Goal: Task Accomplishment & Management: Complete application form

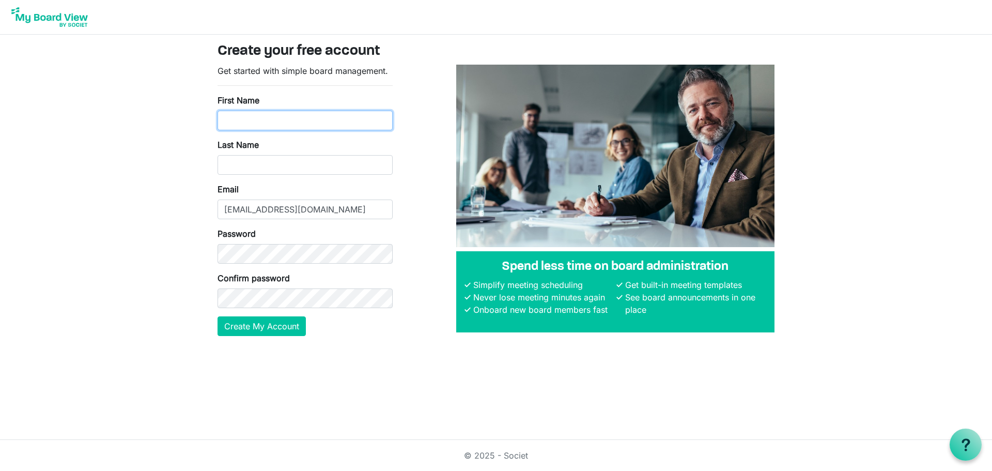
click at [252, 121] on input "First Name" at bounding box center [305, 121] width 175 height 20
type input "t"
type input "Tom"
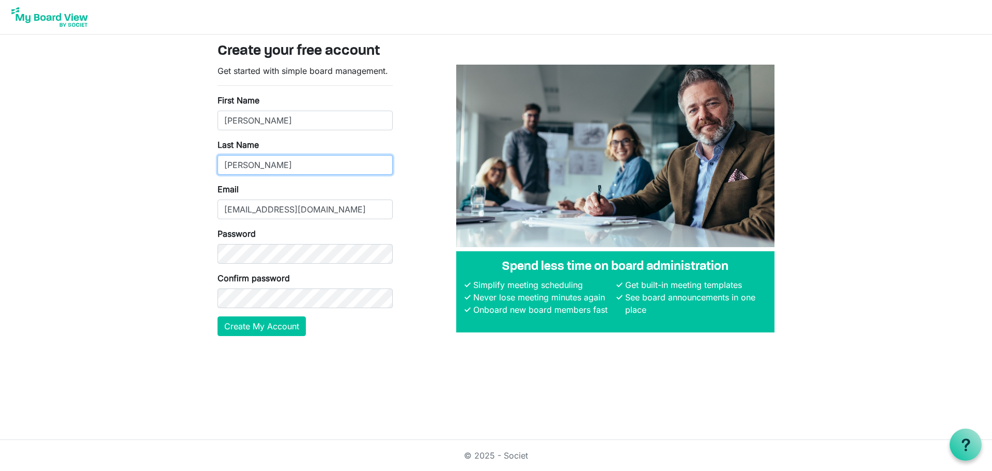
type input "Leach"
click at [292, 326] on button "Create My Account" at bounding box center [262, 326] width 88 height 20
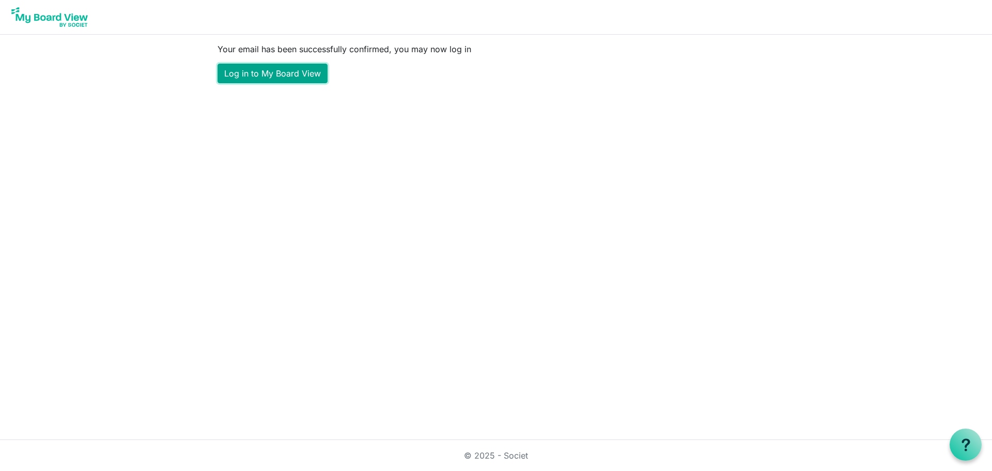
click at [270, 71] on link "Log in to My Board View" at bounding box center [273, 74] width 110 height 20
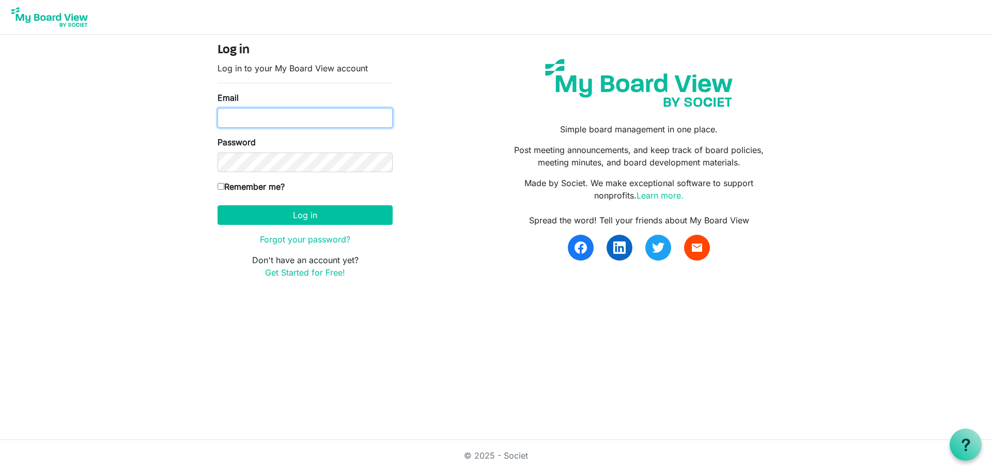
click at [282, 117] on input "Email" at bounding box center [305, 118] width 175 height 20
type input "TKL81263@gmail.com"
click at [289, 169] on form "Log in Log in to your My Board View account Email TKL81263@gmail.com Password R…" at bounding box center [305, 161] width 175 height 236
click at [221, 188] on input "Remember me?" at bounding box center [221, 186] width 7 height 7
checkbox input "true"
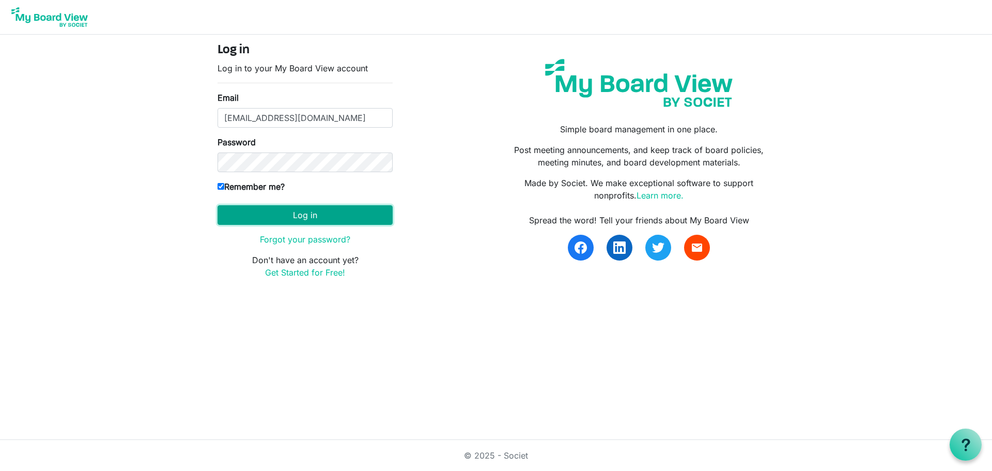
click at [259, 213] on button "Log in" at bounding box center [305, 215] width 175 height 20
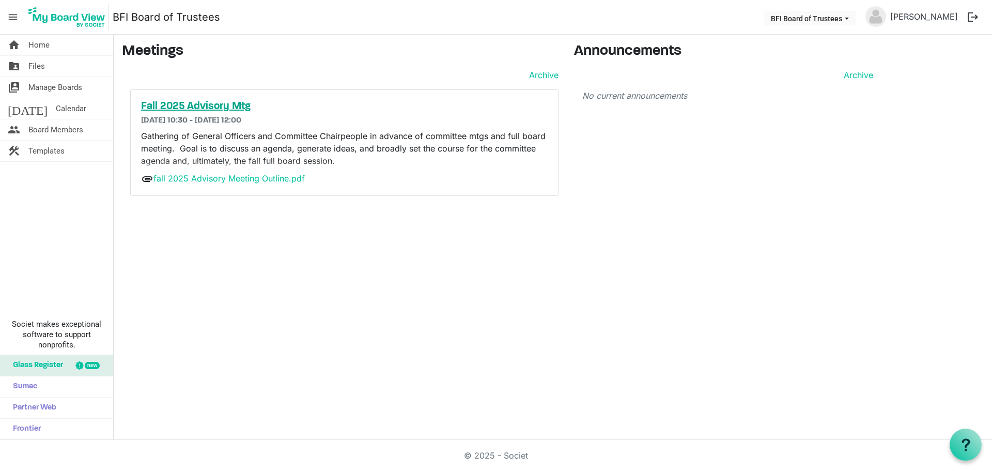
click at [213, 104] on h5 "Fall 2025 Advisory Mtg" at bounding box center [344, 106] width 407 height 12
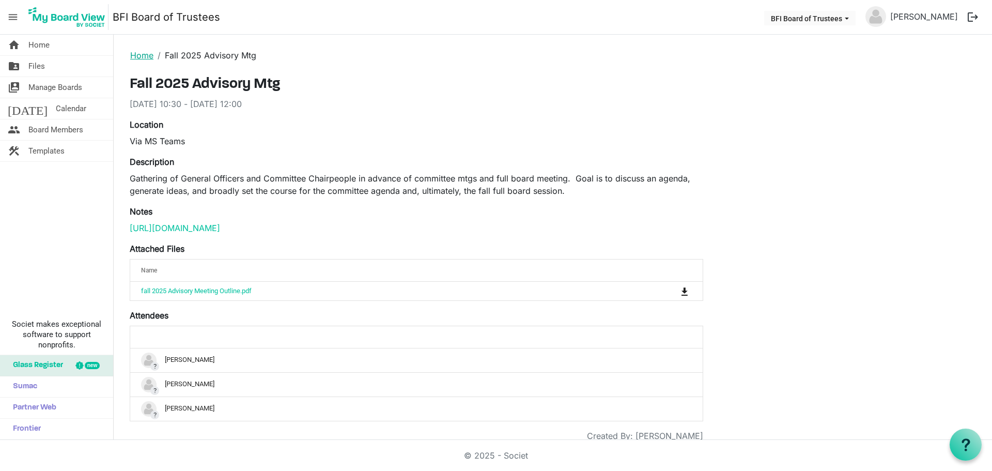
click at [139, 53] on link "Home" at bounding box center [141, 55] width 23 height 10
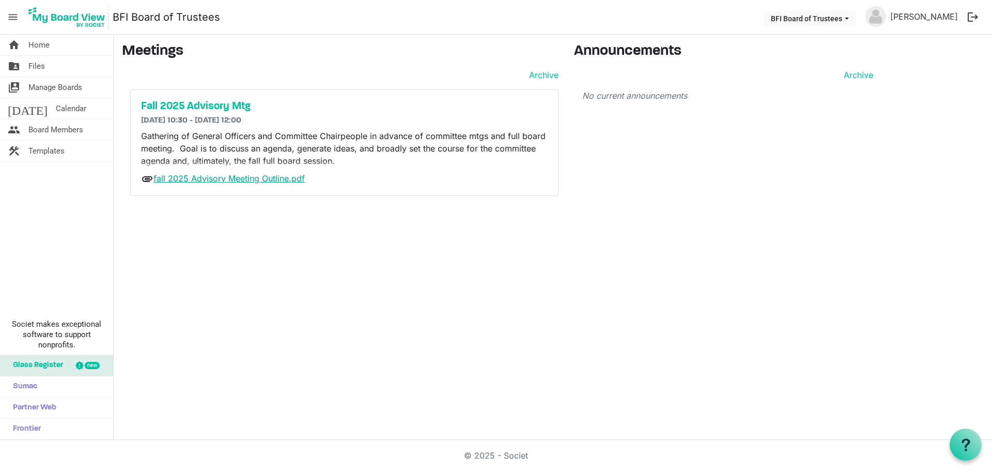
click at [165, 179] on link "fall 2025 Advisory Meeting Outline.pdf" at bounding box center [228, 178] width 151 height 10
click at [51, 60] on link "folder_shared Files" at bounding box center [56, 66] width 113 height 21
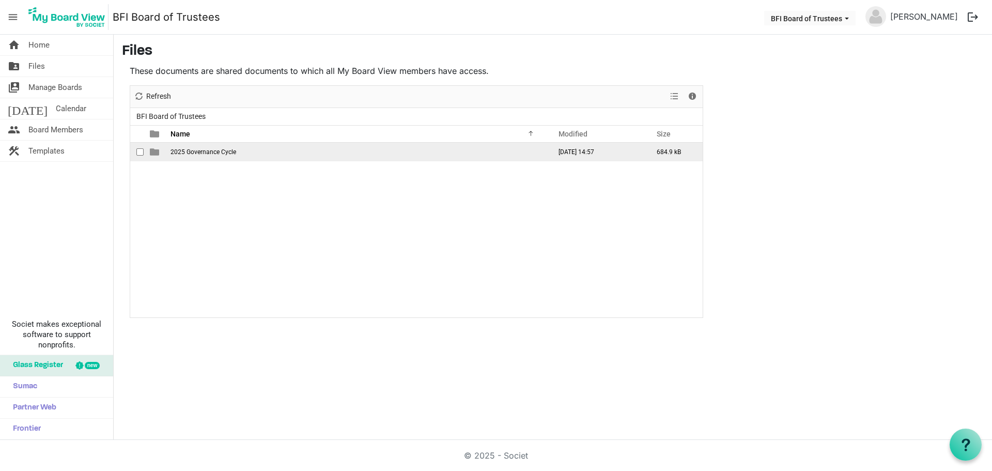
click at [215, 150] on span "2025 Governance Cycle" at bounding box center [204, 151] width 66 height 7
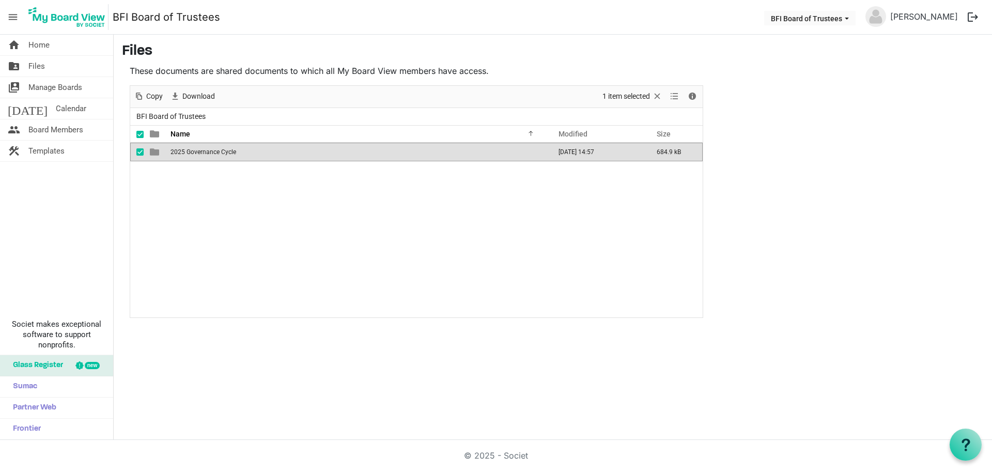
click at [215, 150] on span "2025 Governance Cycle" at bounding box center [204, 151] width 66 height 7
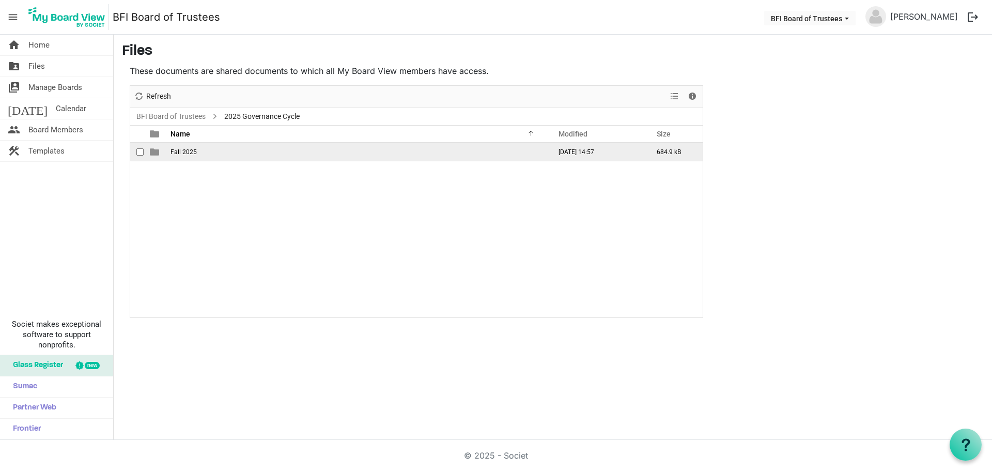
click at [186, 151] on span "Fall 2025" at bounding box center [184, 151] width 26 height 7
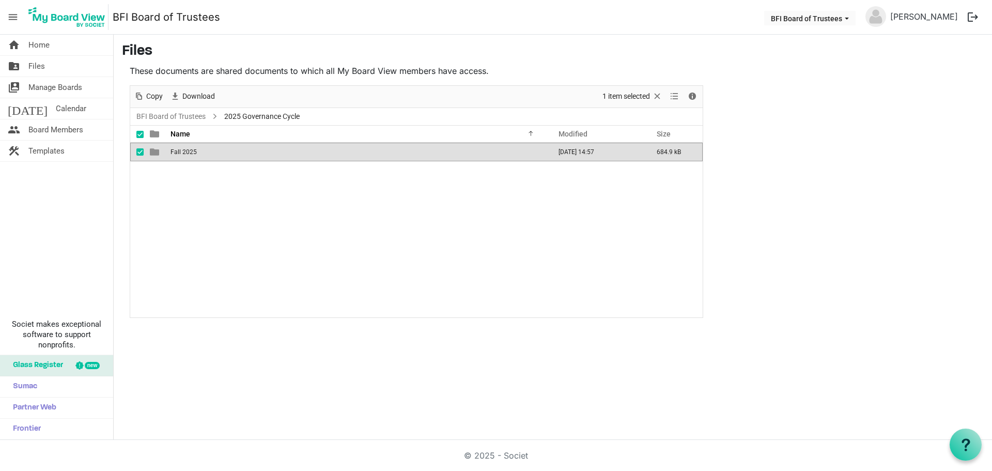
click at [186, 151] on span "Fall 2025" at bounding box center [184, 151] width 26 height 7
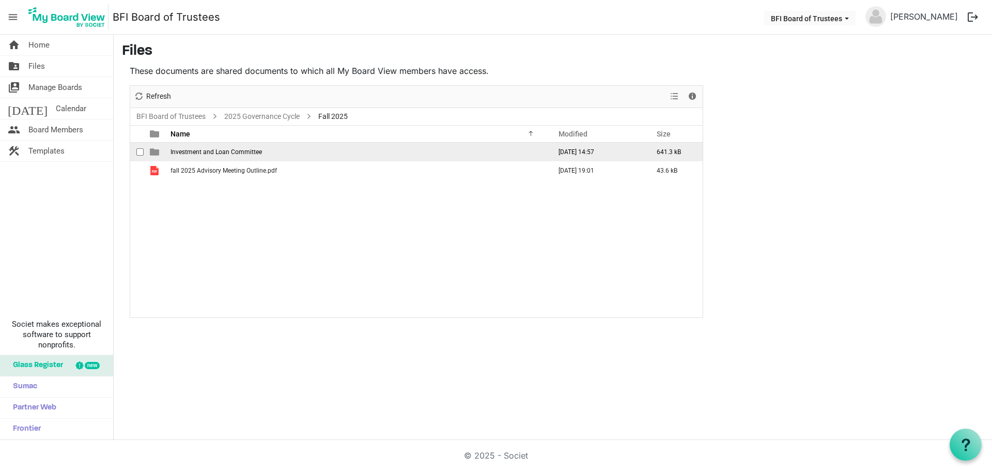
click at [207, 152] on span "Investment and Loan Committee" at bounding box center [216, 151] width 91 height 7
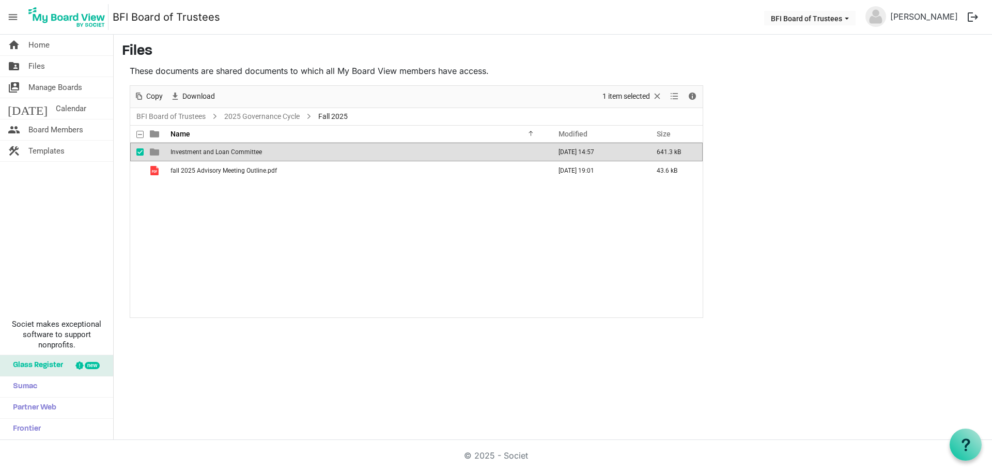
click at [207, 152] on span "Investment and Loan Committee" at bounding box center [216, 151] width 91 height 7
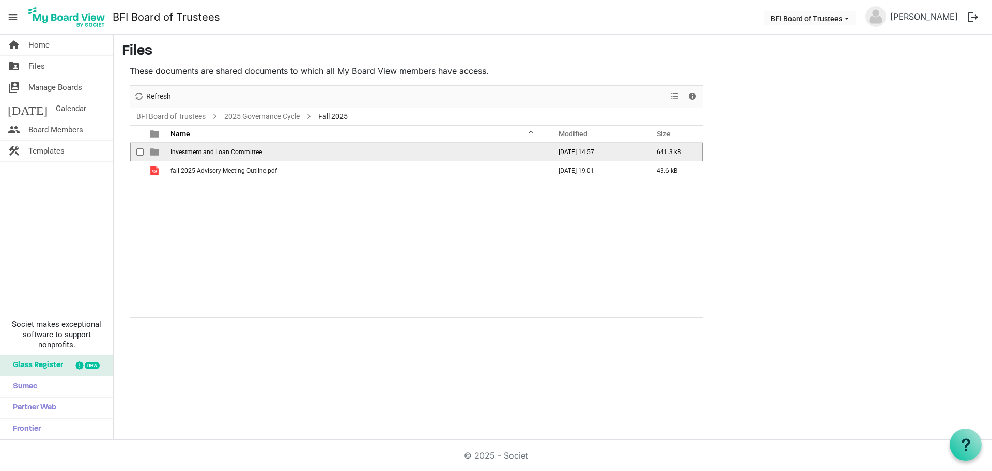
click at [207, 152] on span "Investment and Loan Committee" at bounding box center [216, 151] width 91 height 7
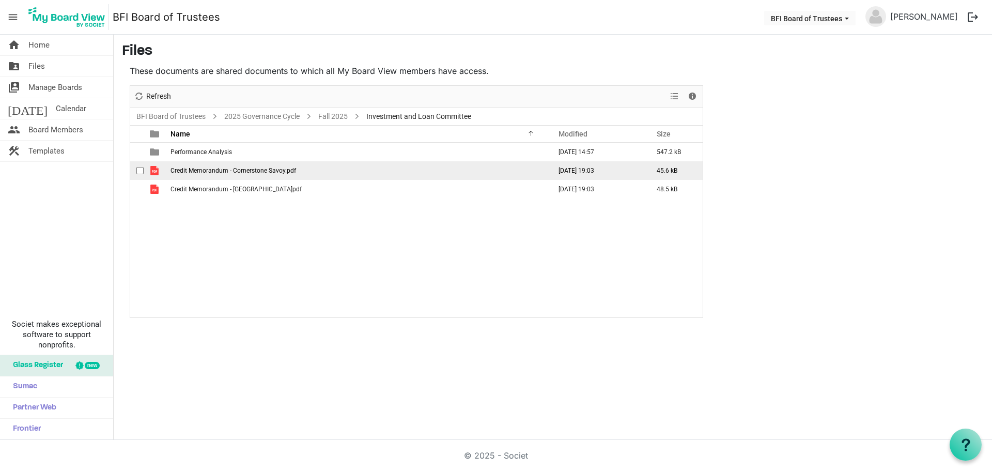
click at [210, 169] on span "Credit Memorandum - Cornerstone Savoy.pdf" at bounding box center [234, 170] width 126 height 7
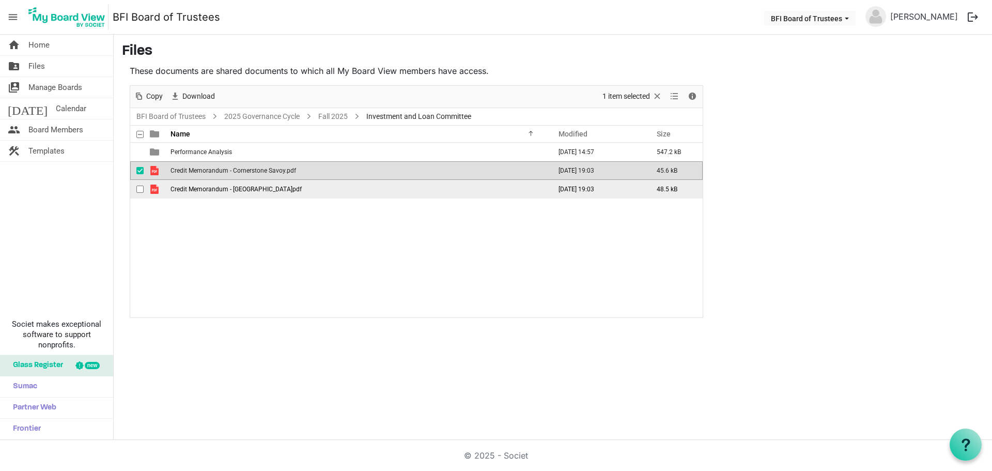
click at [199, 195] on td "Credit Memorandum - Fairfield.pdf" at bounding box center [357, 189] width 380 height 19
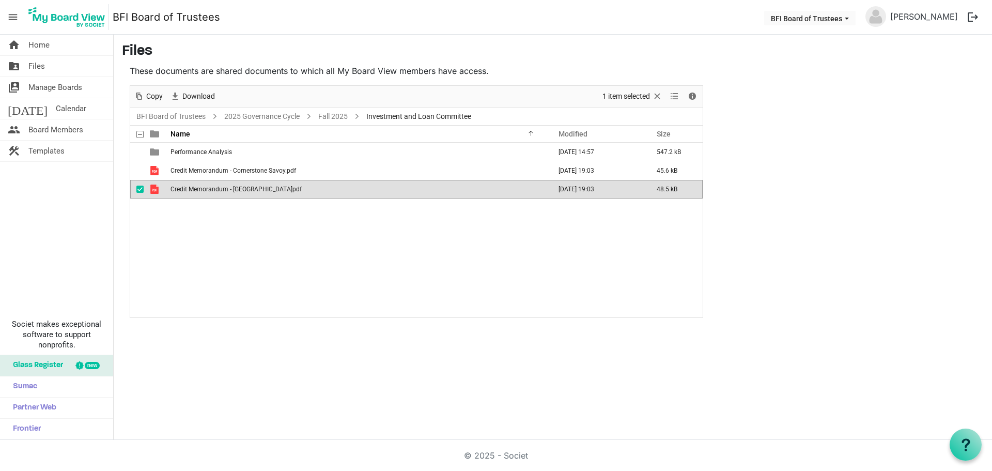
click at [199, 195] on td "Credit Memorandum - Fairfield.pdf" at bounding box center [357, 189] width 380 height 19
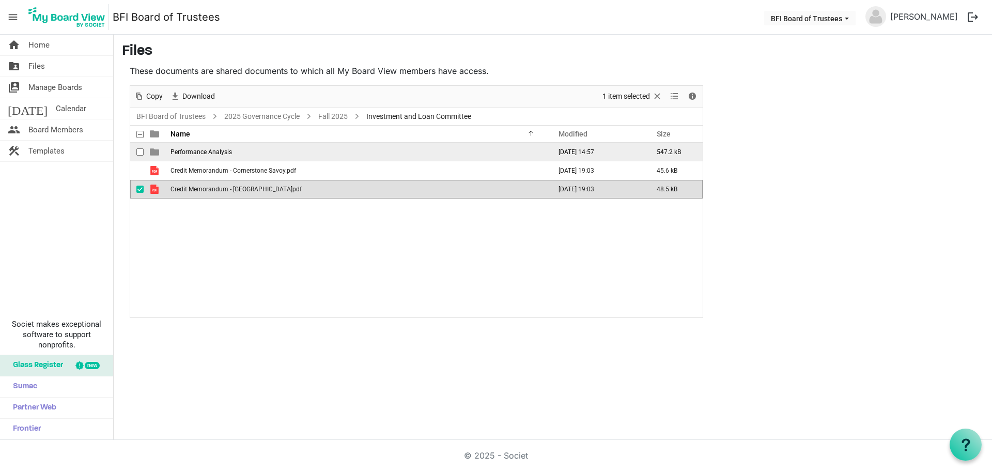
click at [205, 159] on td "Performance Analysis" at bounding box center [357, 152] width 380 height 19
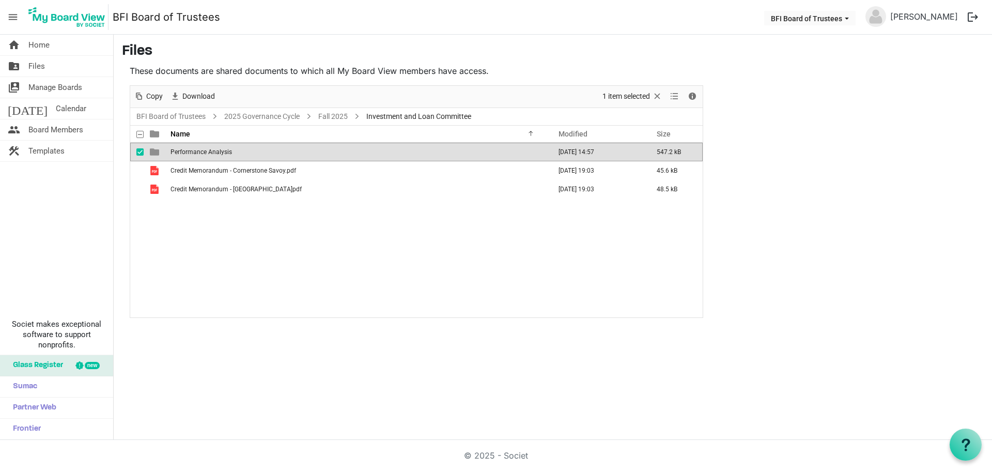
click at [213, 155] on span "Performance Analysis" at bounding box center [202, 151] width 62 height 7
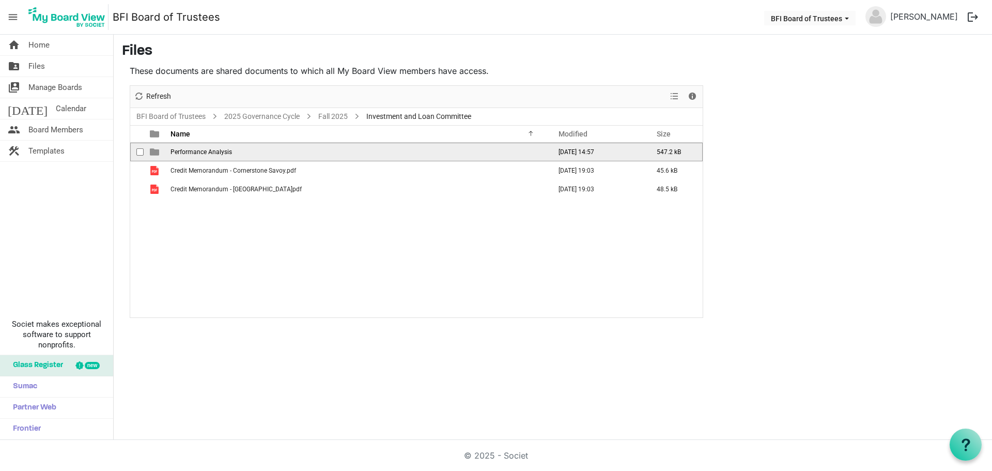
click at [213, 155] on span "Performance Analysis" at bounding box center [202, 151] width 62 height 7
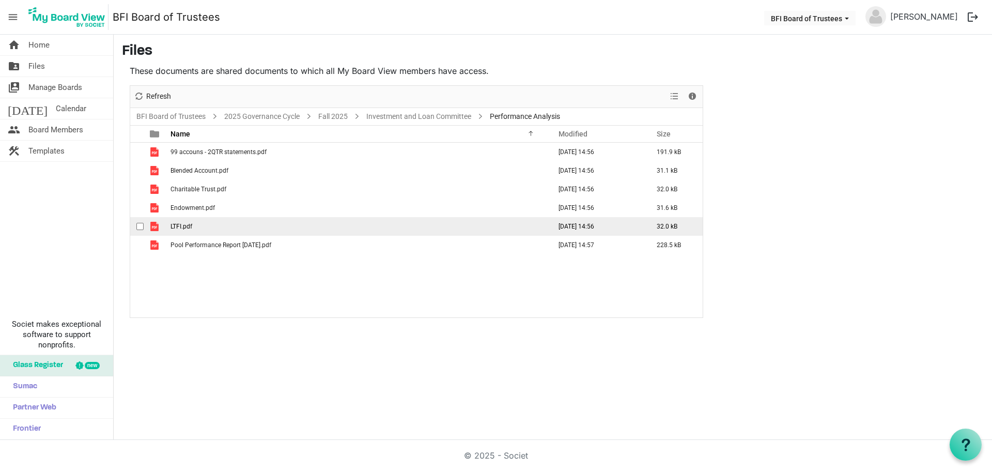
click at [201, 225] on td "LTFI.pdf" at bounding box center [357, 226] width 380 height 19
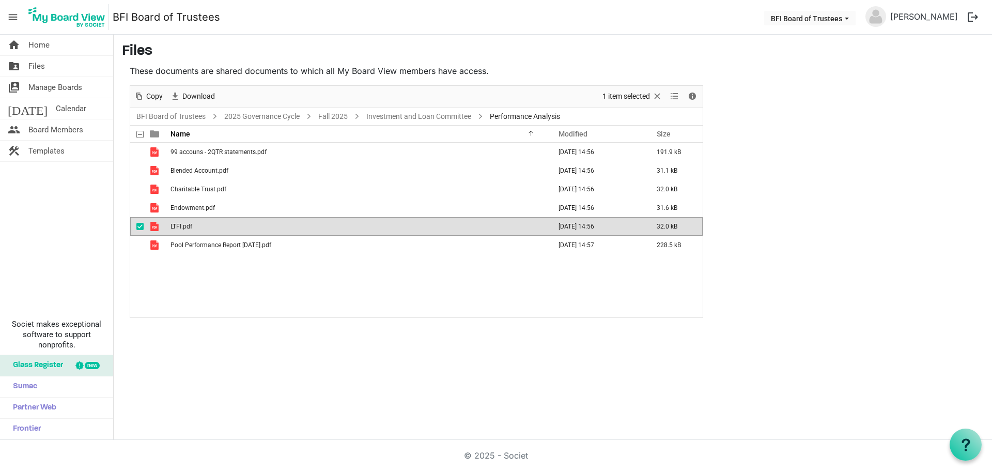
click at [201, 225] on td "LTFI.pdf" at bounding box center [357, 226] width 380 height 19
click at [223, 226] on td "LTFI.pdf" at bounding box center [357, 226] width 380 height 19
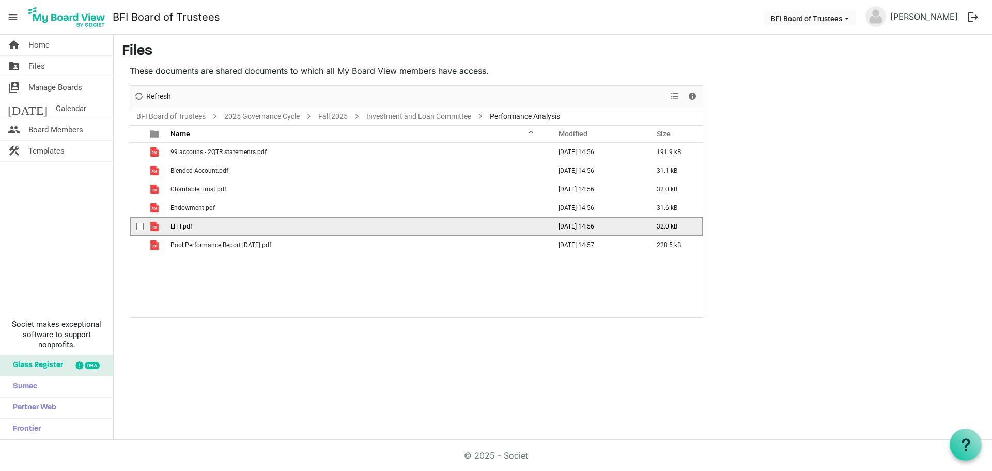
click at [223, 226] on td "LTFI.pdf" at bounding box center [357, 226] width 380 height 19
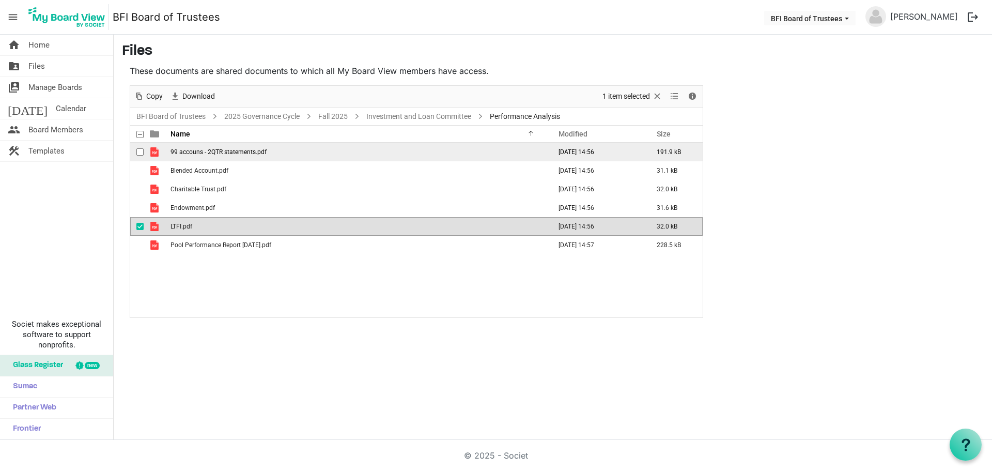
click at [259, 150] on span "99 accouns - 2QTR statements.pdf" at bounding box center [219, 151] width 96 height 7
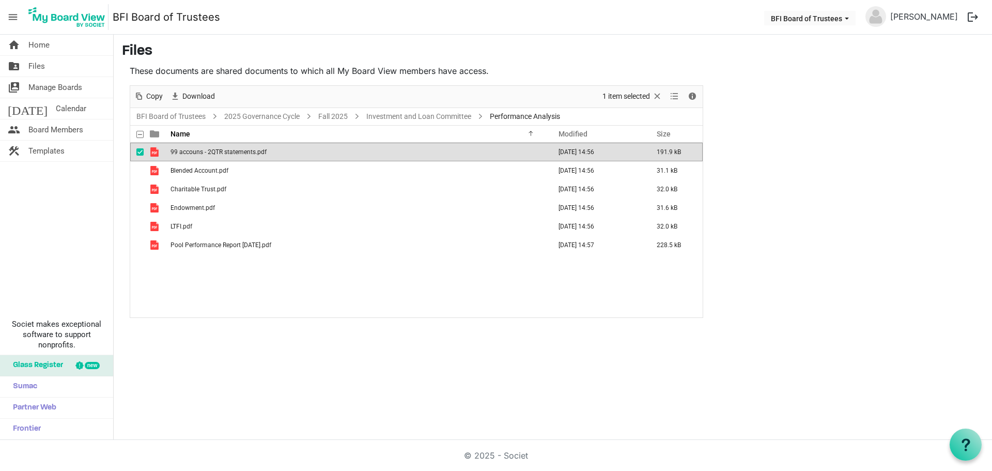
click at [259, 150] on span "99 accouns - 2QTR statements.pdf" at bounding box center [219, 151] width 96 height 7
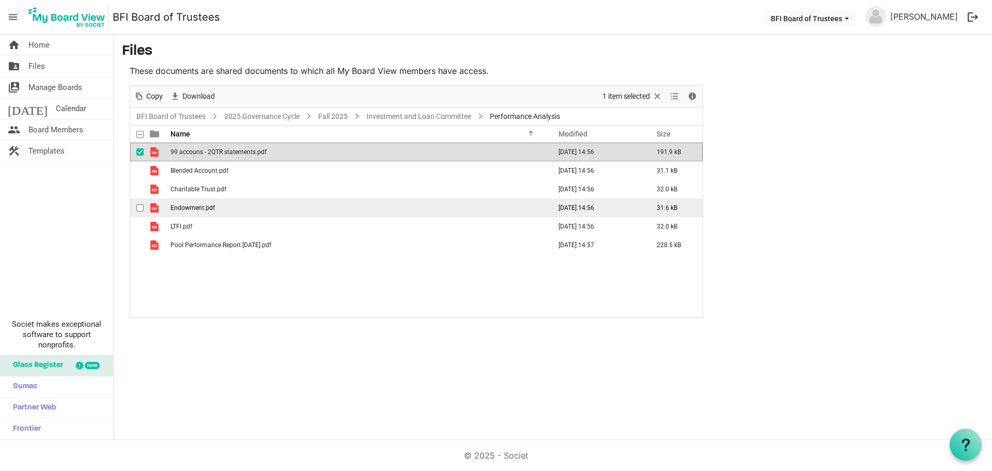
click at [211, 207] on span "Endowment.pdf" at bounding box center [193, 207] width 44 height 7
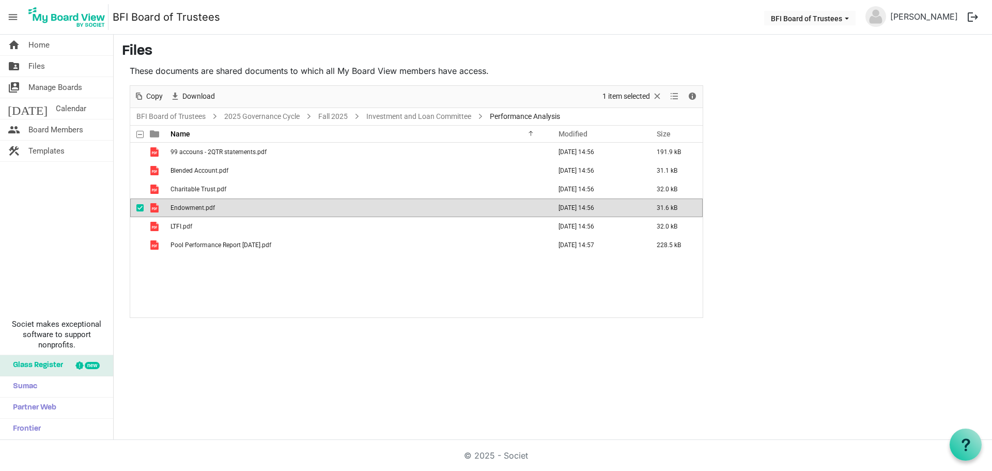
click at [211, 207] on span "Endowment.pdf" at bounding box center [193, 207] width 44 height 7
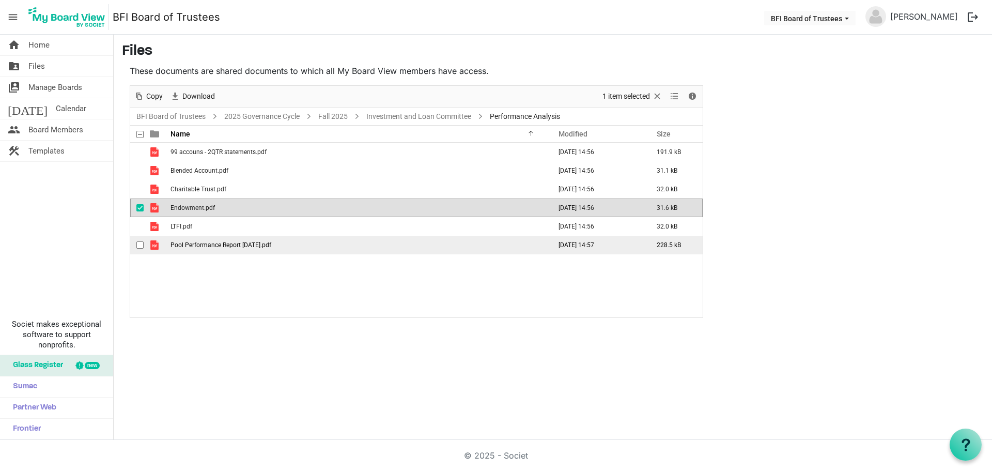
click at [256, 249] on td "Pool Performance Report 31 August 2025.pdf" at bounding box center [357, 245] width 380 height 19
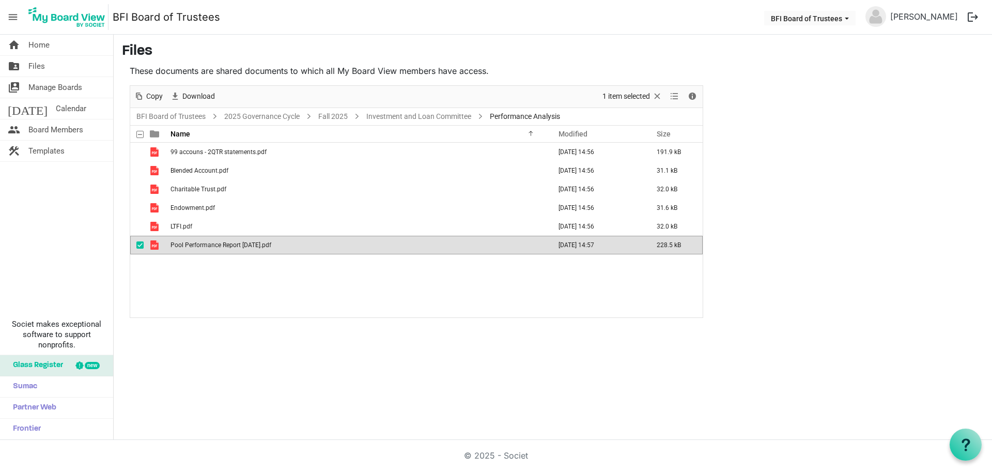
click at [256, 249] on td "Pool Performance Report 31 August 2025.pdf" at bounding box center [357, 245] width 380 height 19
click at [407, 112] on link "Investment and Loan Committee" at bounding box center [418, 116] width 109 height 13
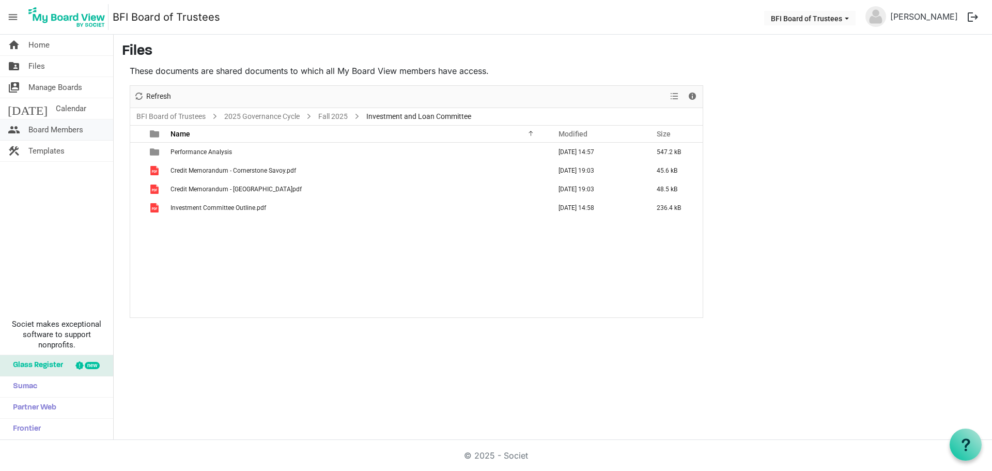
click at [51, 127] on span "Board Members" at bounding box center [55, 129] width 55 height 21
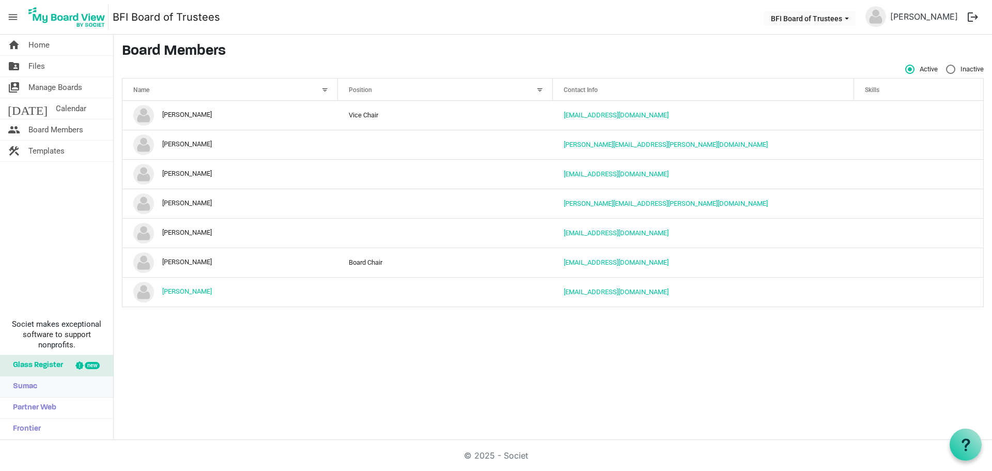
click at [31, 383] on span "Sumac" at bounding box center [22, 386] width 29 height 21
click at [56, 104] on span "Calendar" at bounding box center [71, 108] width 30 height 21
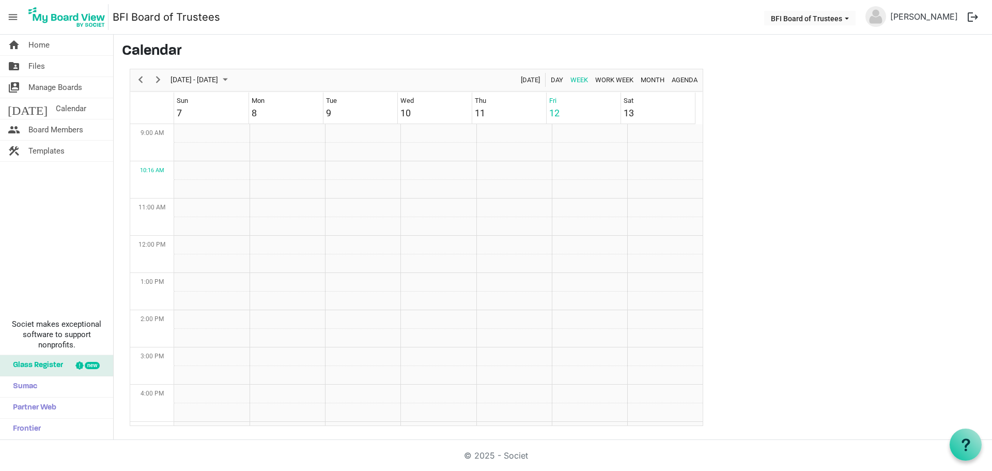
scroll to position [335, 0]
click at [656, 81] on span "Month" at bounding box center [653, 79] width 26 height 13
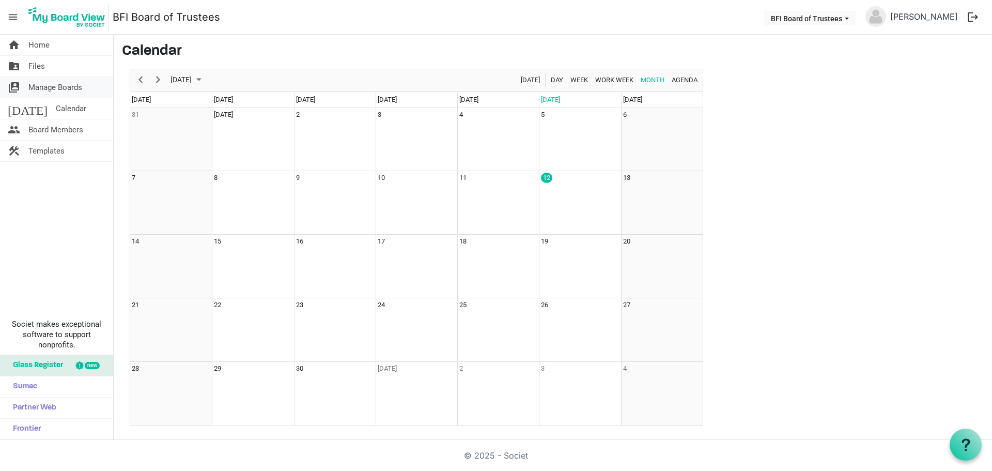
click at [46, 87] on span "Manage Boards" at bounding box center [55, 87] width 54 height 21
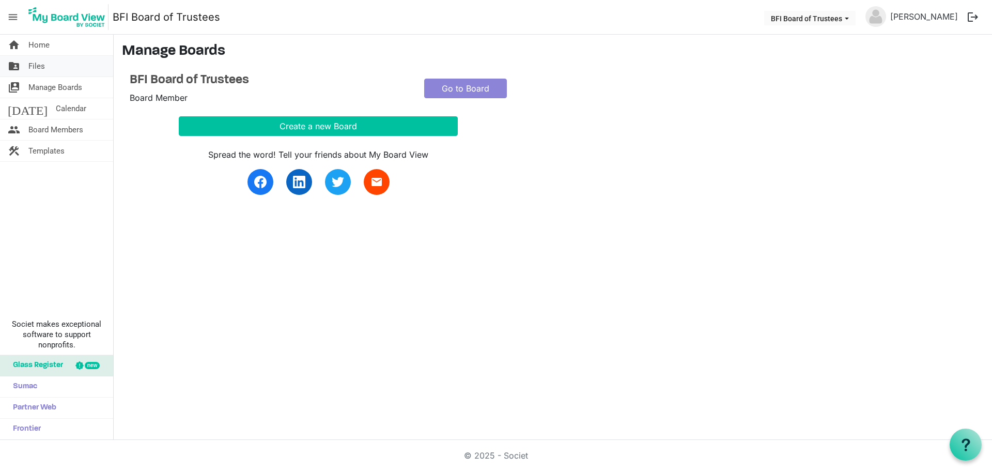
click at [45, 68] on link "folder_shared Files" at bounding box center [56, 66] width 113 height 21
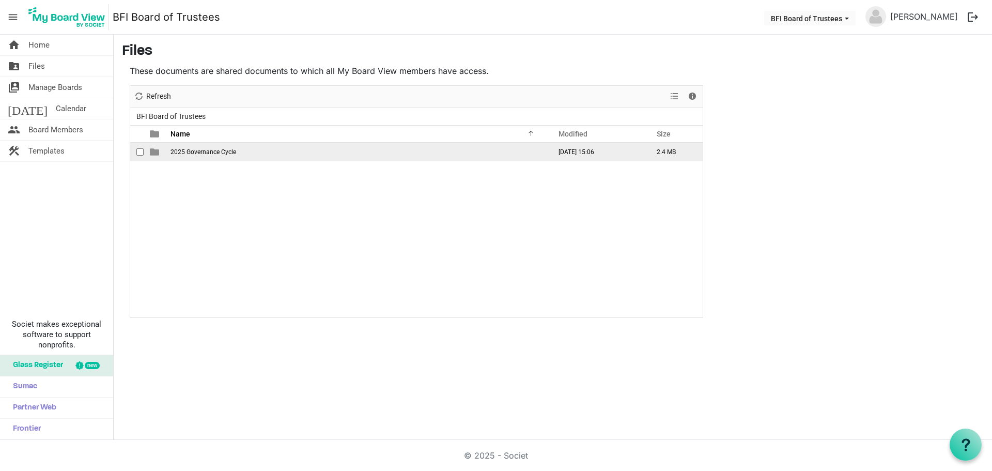
click at [208, 155] on span "2025 Governance Cycle" at bounding box center [204, 151] width 66 height 7
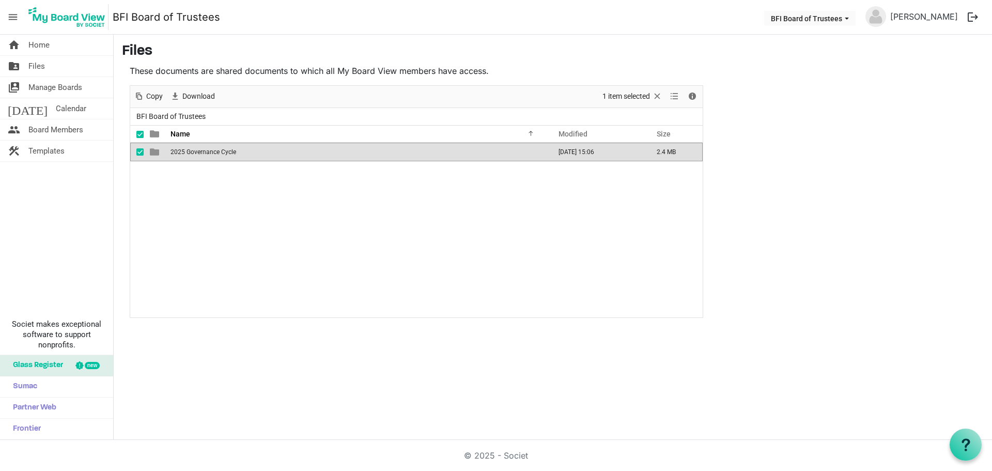
click at [208, 151] on span "2025 Governance Cycle" at bounding box center [204, 151] width 66 height 7
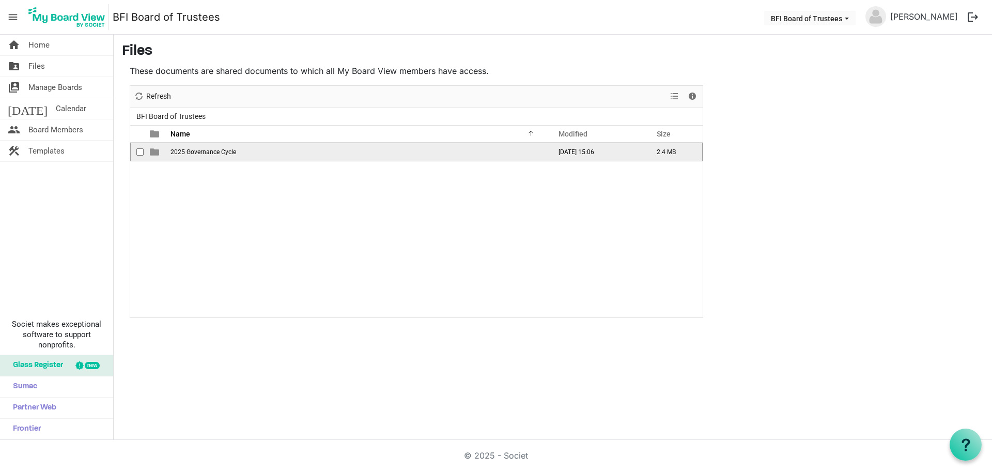
click at [208, 151] on span "2025 Governance Cycle" at bounding box center [204, 151] width 66 height 7
click at [192, 153] on span "Fall 2025" at bounding box center [184, 151] width 26 height 7
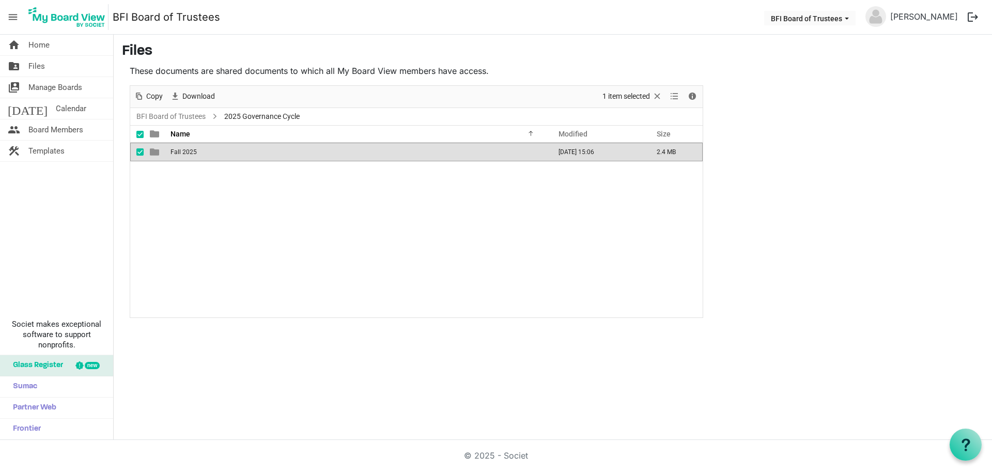
click at [192, 153] on span "Fall 2025" at bounding box center [184, 151] width 26 height 7
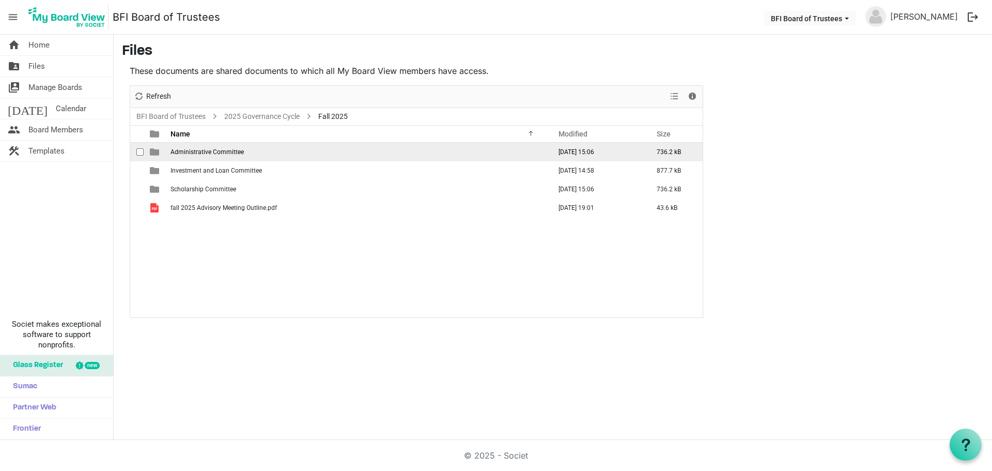
click at [190, 156] on td "Administrative Committee" at bounding box center [357, 152] width 380 height 19
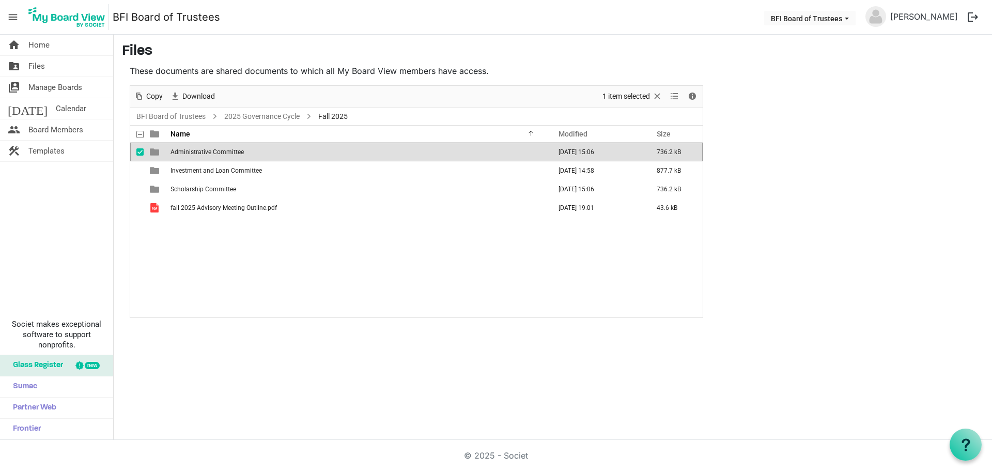
click at [190, 156] on td "Administrative Committee" at bounding box center [357, 152] width 380 height 19
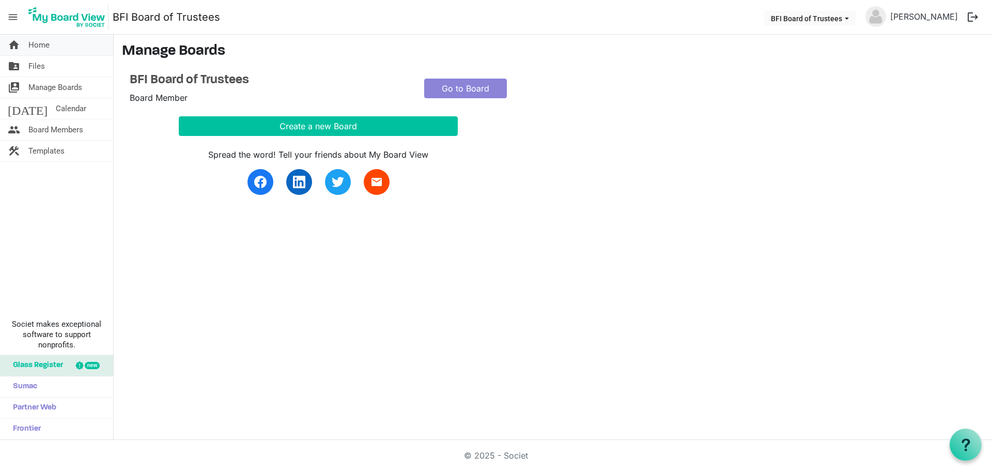
click at [27, 43] on link "home Home" at bounding box center [56, 45] width 113 height 21
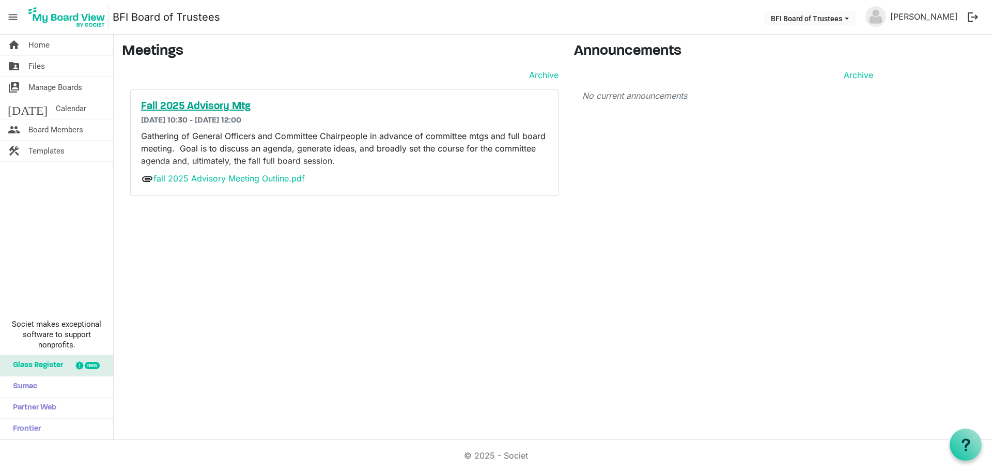
click at [211, 105] on h5 "Fall 2025 Advisory Mtg" at bounding box center [344, 106] width 407 height 12
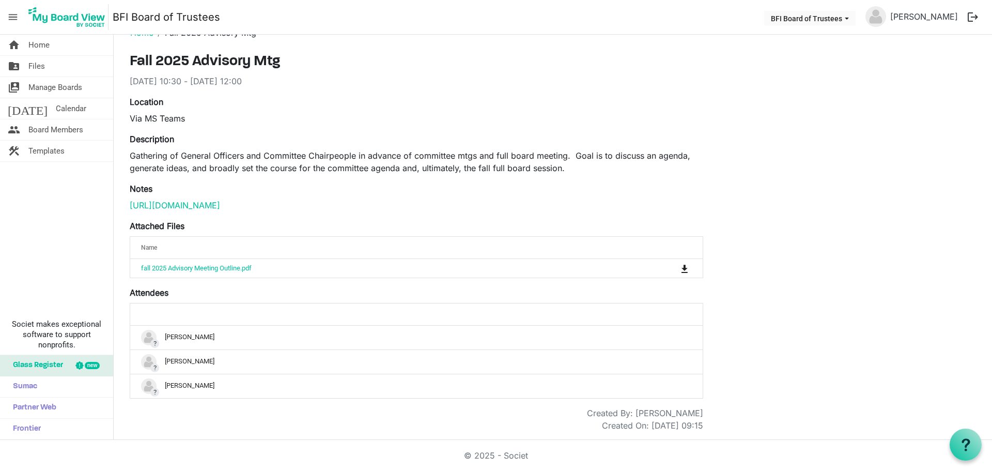
scroll to position [18, 0]
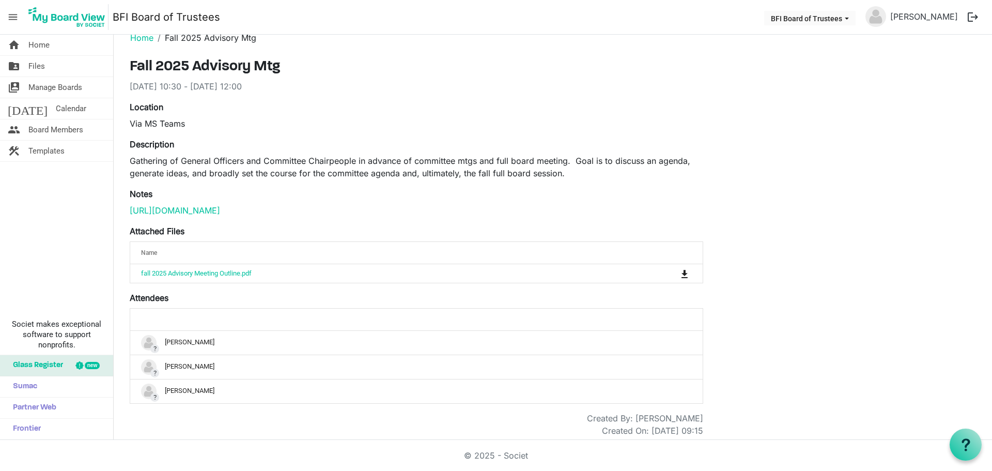
click at [9, 16] on span "menu" at bounding box center [13, 17] width 20 height 20
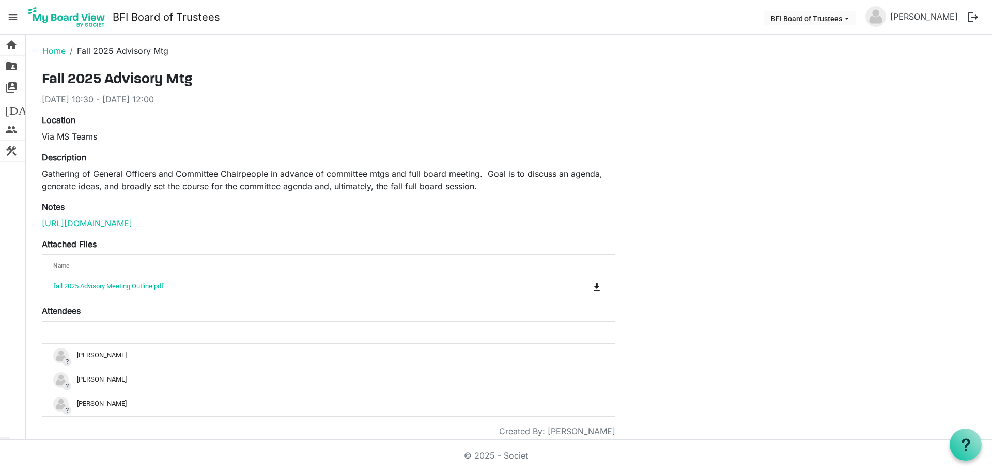
scroll to position [0, 0]
